Goal: Transaction & Acquisition: Purchase product/service

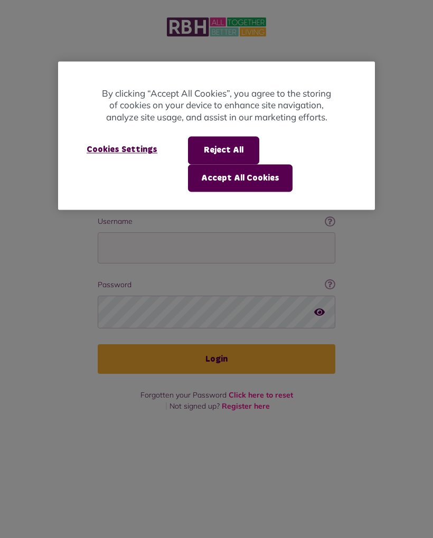
click at [218, 142] on button "Reject All" at bounding box center [223, 150] width 71 height 27
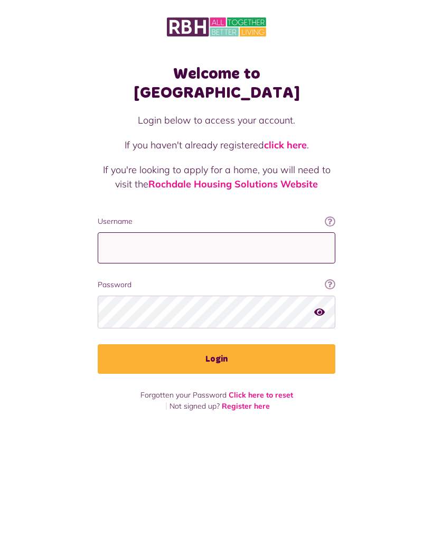
click at [131, 232] on input "Username" at bounding box center [217, 247] width 238 height 31
type input "**********"
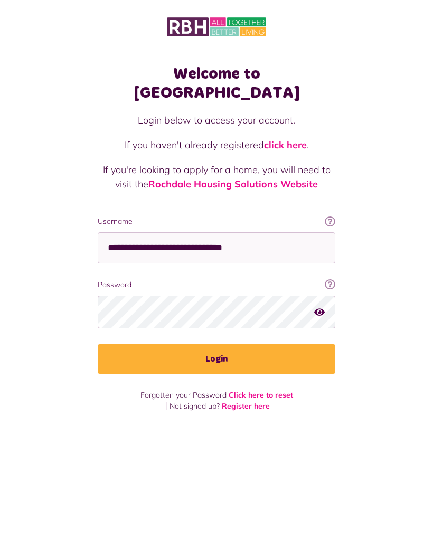
click at [242, 344] on button "Login" at bounding box center [217, 359] width 238 height 30
click at [291, 344] on button "Login" at bounding box center [217, 359] width 238 height 30
click at [299, 344] on button "Login" at bounding box center [217, 359] width 238 height 30
click at [281, 344] on button "Login" at bounding box center [217, 359] width 238 height 30
click at [244, 344] on button "Login" at bounding box center [217, 359] width 238 height 30
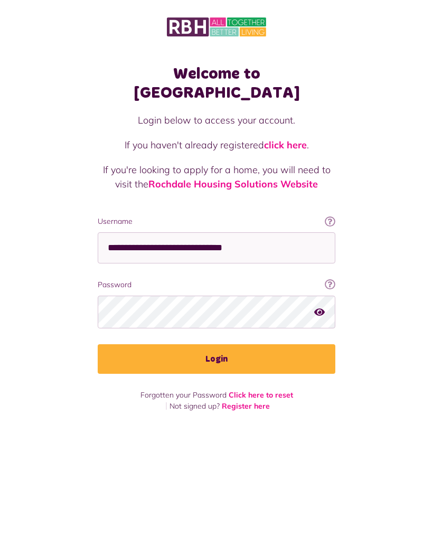
click at [245, 344] on button "Login" at bounding box center [217, 359] width 238 height 30
click at [248, 344] on button "Login" at bounding box center [217, 359] width 238 height 30
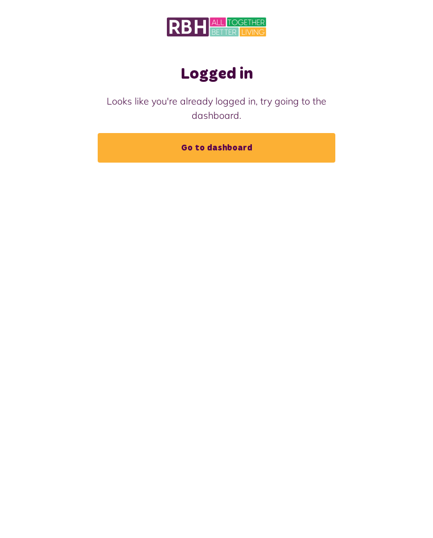
click at [128, 148] on link "Go to dashboard" at bounding box center [217, 148] width 238 height 30
click at [143, 150] on link "Go to dashboard" at bounding box center [217, 148] width 238 height 30
click at [183, 145] on link "Go to dashboard" at bounding box center [217, 148] width 238 height 30
click at [140, 157] on link "Go to dashboard" at bounding box center [217, 148] width 238 height 30
click at [289, 137] on link "Go to dashboard" at bounding box center [217, 148] width 238 height 30
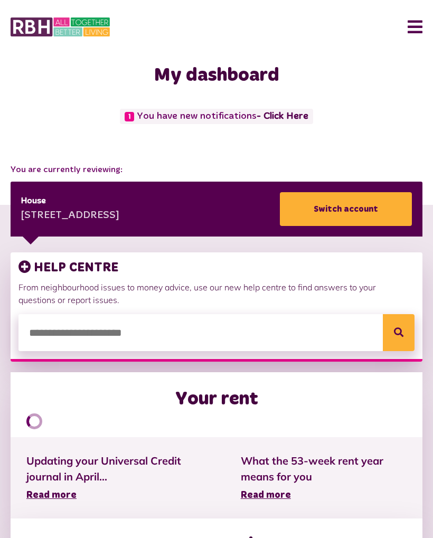
click at [423, 203] on div "You are currently reviewing: House 2 Bay Street Heywood OL10 4TS Switch account" at bounding box center [216, 200] width 433 height 73
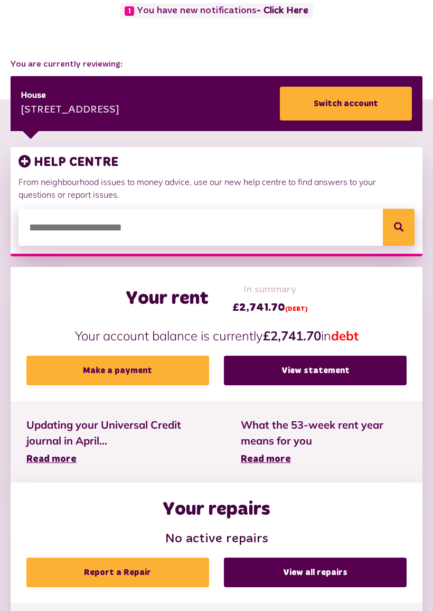
scroll to position [106, 0]
click at [171, 372] on link "Make a payment" at bounding box center [117, 371] width 183 height 30
click at [159, 356] on link "Make a payment" at bounding box center [117, 371] width 183 height 30
click at [169, 356] on link "Make a payment" at bounding box center [117, 371] width 183 height 30
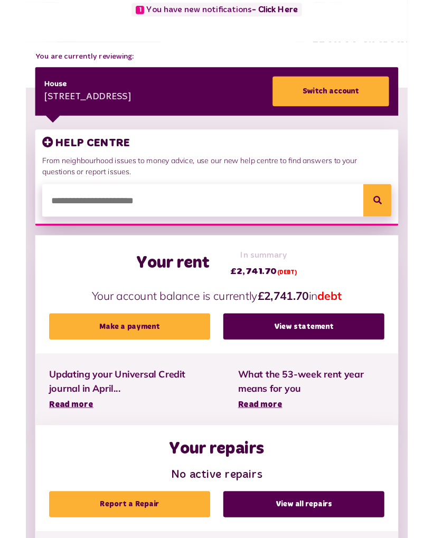
scroll to position [135, 0]
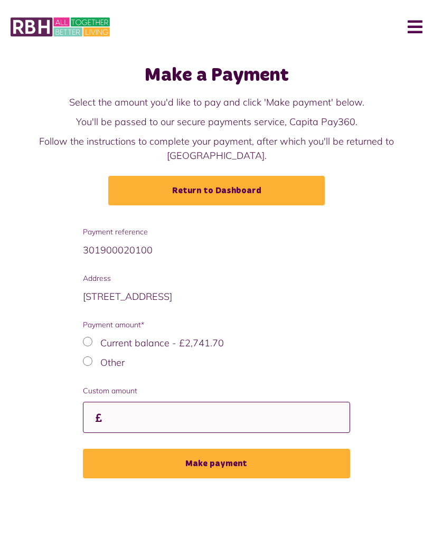
click at [141, 402] on input "Custom amount" at bounding box center [217, 417] width 268 height 31
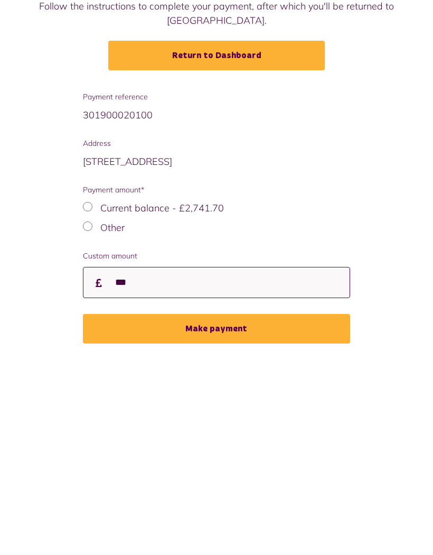
type input "***"
click at [255, 449] on button "Make payment" at bounding box center [217, 464] width 268 height 30
